Goal: Task Accomplishment & Management: Manage account settings

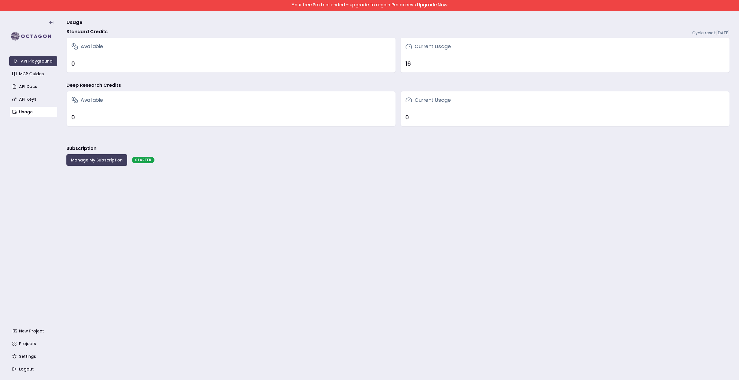
click at [192, 177] on main "Usage Standard Credits Cycle reset: September 9, 2025 Available 0 Current Usage…" at bounding box center [397, 195] width 663 height 369
click at [94, 58] on div "0" at bounding box center [231, 63] width 329 height 17
click at [94, 159] on button "Manage My Subscription" at bounding box center [96, 160] width 61 height 12
click at [143, 160] on div "STARTER" at bounding box center [143, 160] width 23 height 6
click at [423, 5] on link "Upgrade Now" at bounding box center [432, 4] width 31 height 7
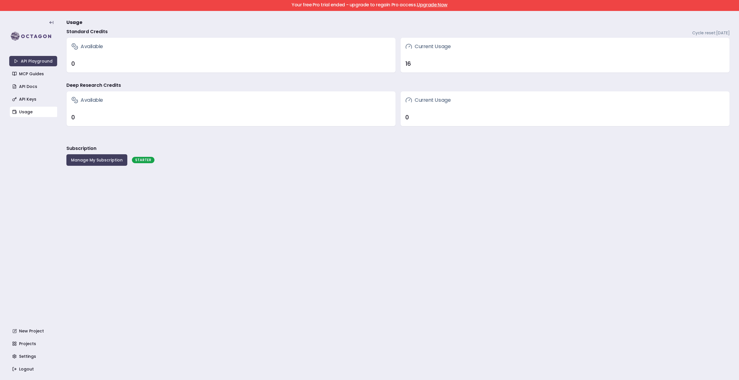
click at [428, 6] on link "Upgrade Now" at bounding box center [432, 4] width 31 height 7
click at [118, 26] on h3 "Usage" at bounding box center [397, 23] width 663 height 12
click at [27, 73] on link "MCP Guides" at bounding box center [34, 74] width 48 height 10
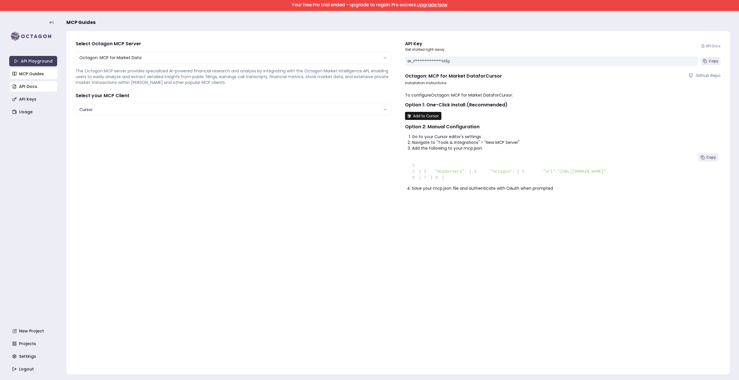
click at [34, 85] on link "API Docs" at bounding box center [34, 86] width 48 height 10
click at [49, 24] on icon at bounding box center [51, 22] width 5 height 5
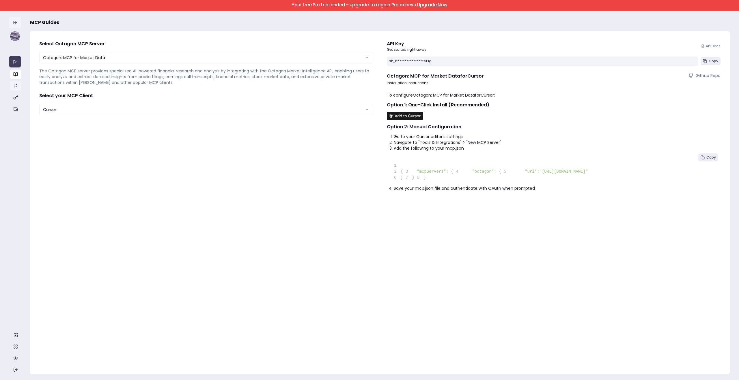
click at [13, 22] on icon at bounding box center [15, 22] width 5 height 5
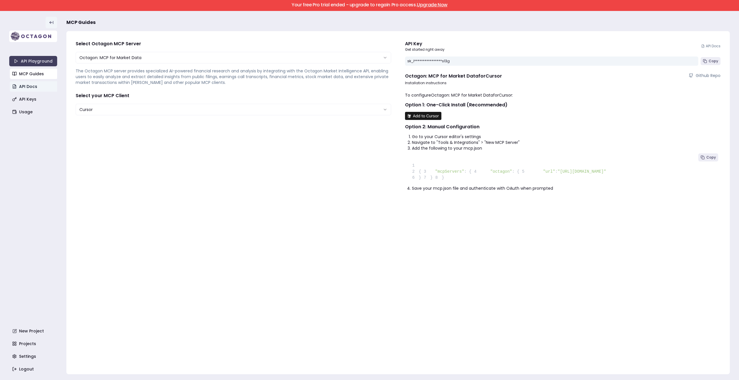
click at [31, 37] on img at bounding box center [33, 37] width 48 height 12
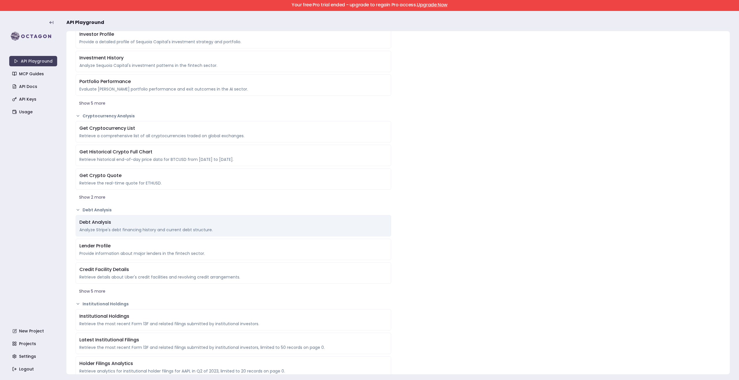
scroll to position [906, 0]
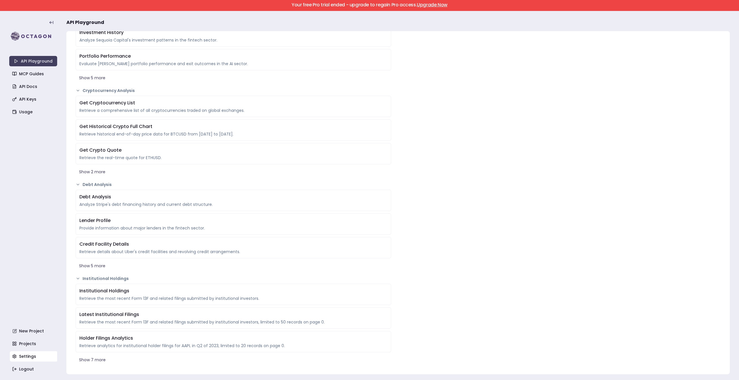
click at [34, 355] on link "Settings" at bounding box center [34, 357] width 48 height 10
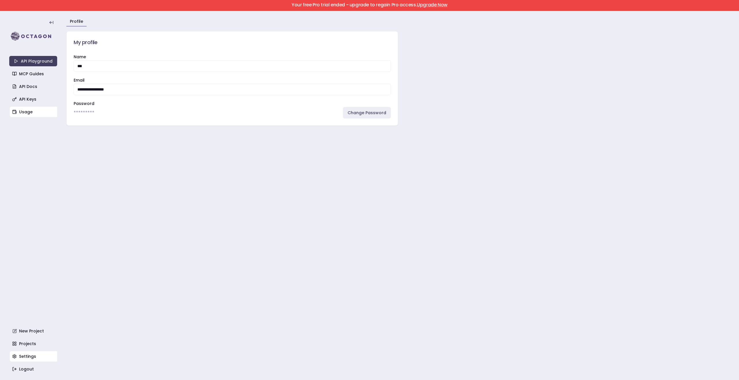
click at [33, 114] on link "Usage" at bounding box center [34, 112] width 48 height 10
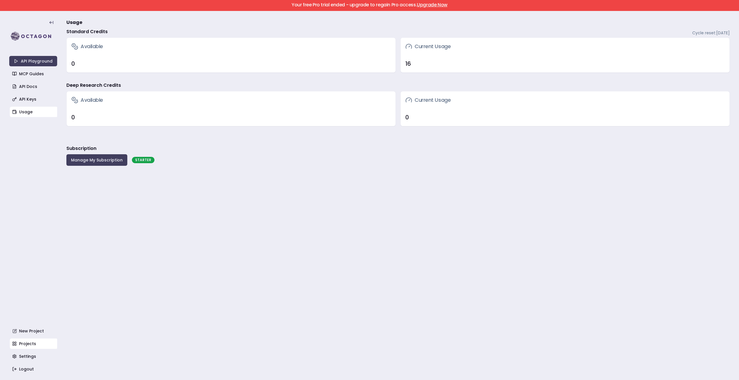
click at [31, 342] on link "Projects" at bounding box center [34, 344] width 48 height 10
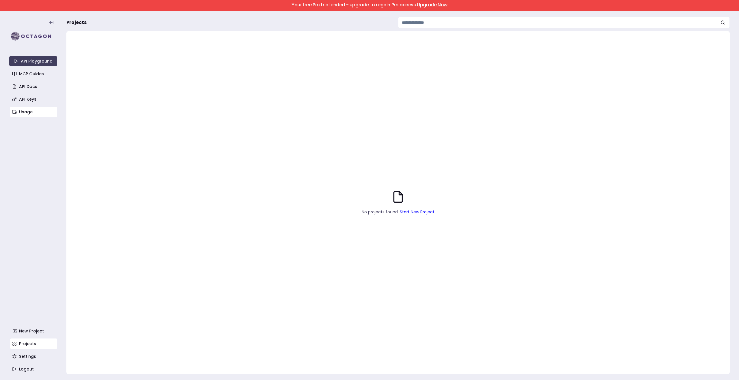
click at [35, 111] on link "Usage" at bounding box center [34, 112] width 48 height 10
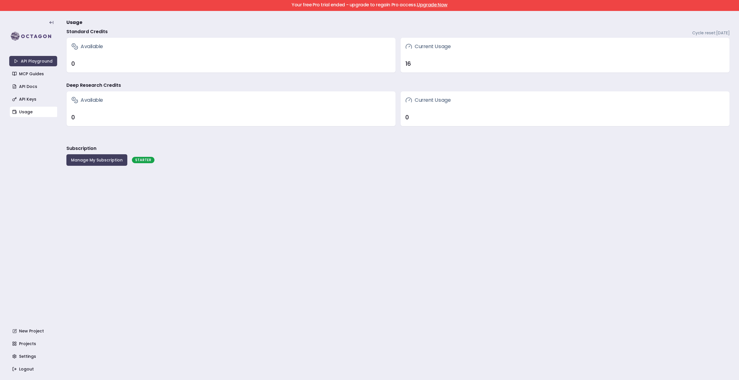
click at [98, 161] on button "Manage My Subscription" at bounding box center [96, 160] width 61 height 12
